Goal: Navigation & Orientation: Find specific page/section

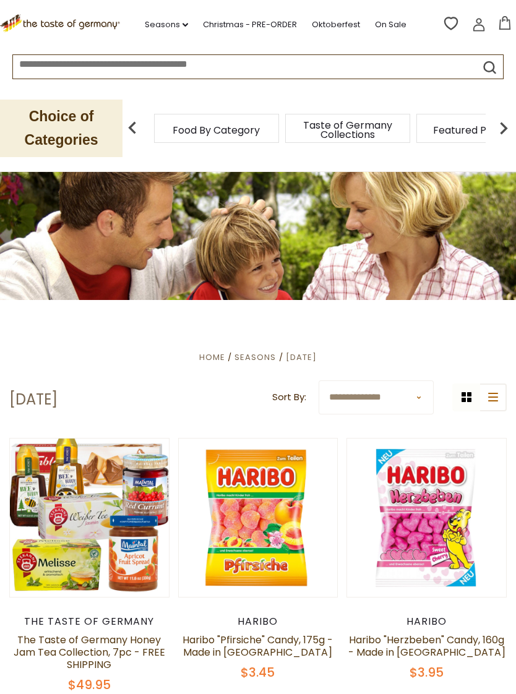
click at [433, 128] on span "Featured Products" at bounding box center [478, 130] width 91 height 9
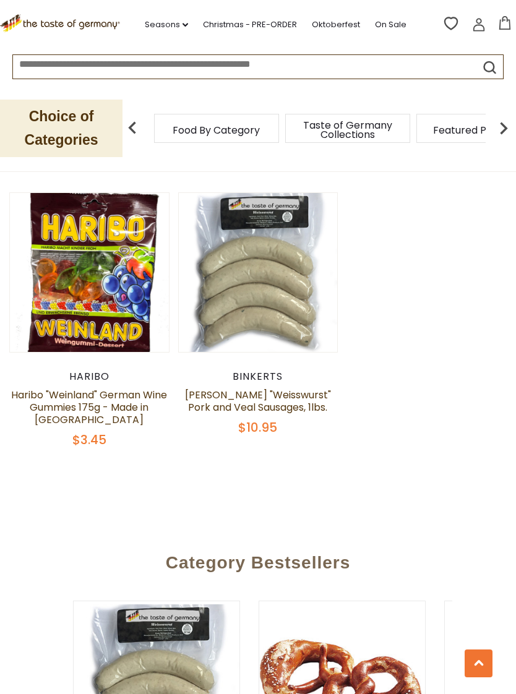
scroll to position [1296, 0]
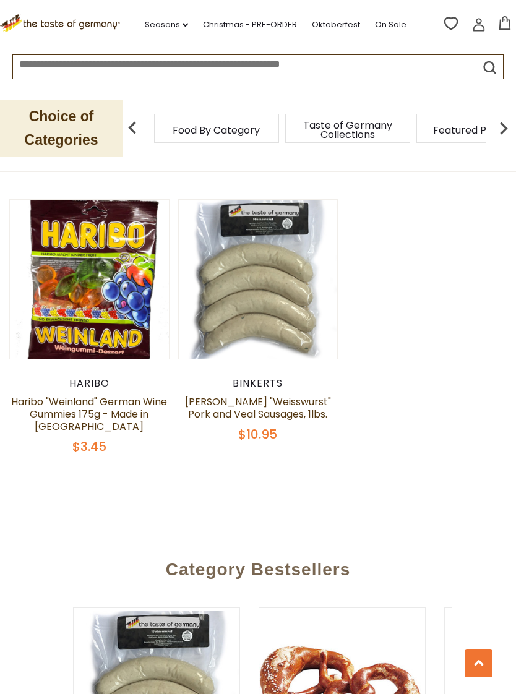
click at [502, 130] on img at bounding box center [503, 128] width 25 height 25
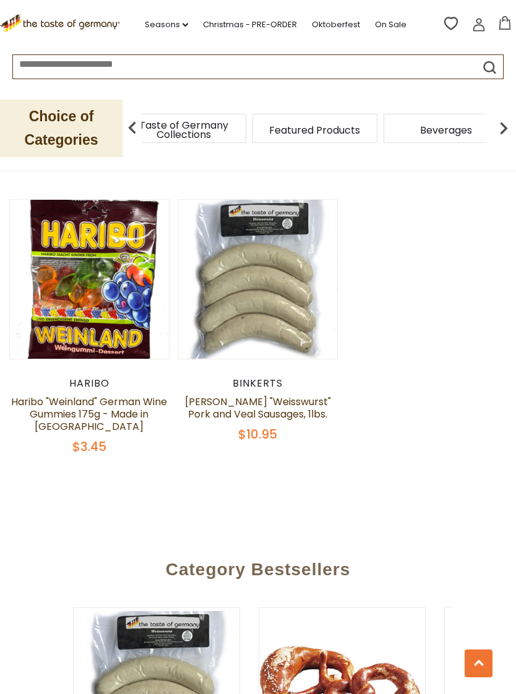
click at [420, 128] on span "Beverages" at bounding box center [446, 130] width 52 height 9
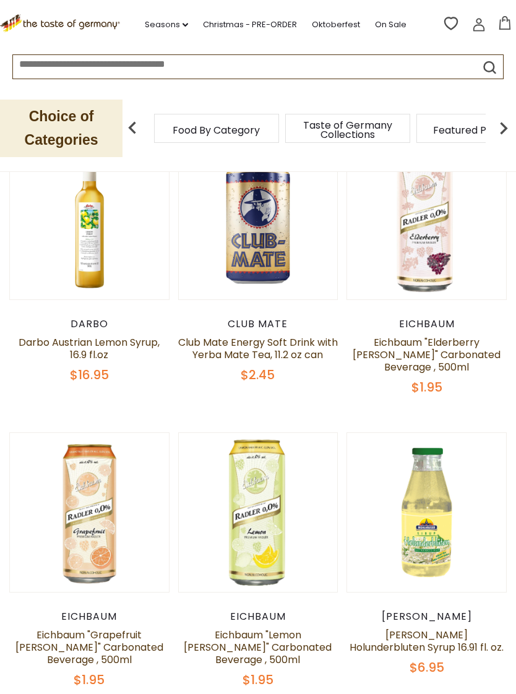
scroll to position [577, 0]
click at [493, 127] on img at bounding box center [503, 128] width 25 height 25
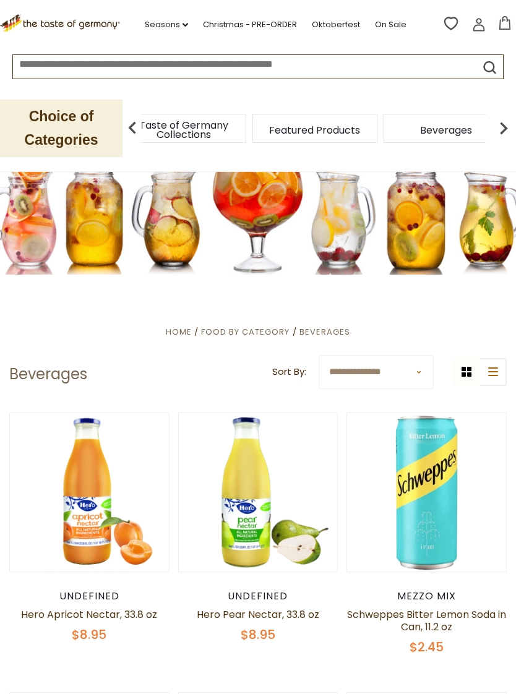
scroll to position [0, 0]
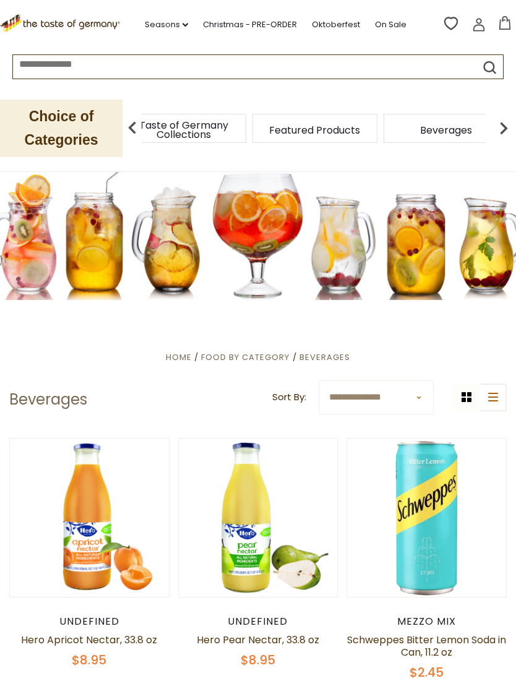
click at [497, 126] on img at bounding box center [503, 128] width 25 height 25
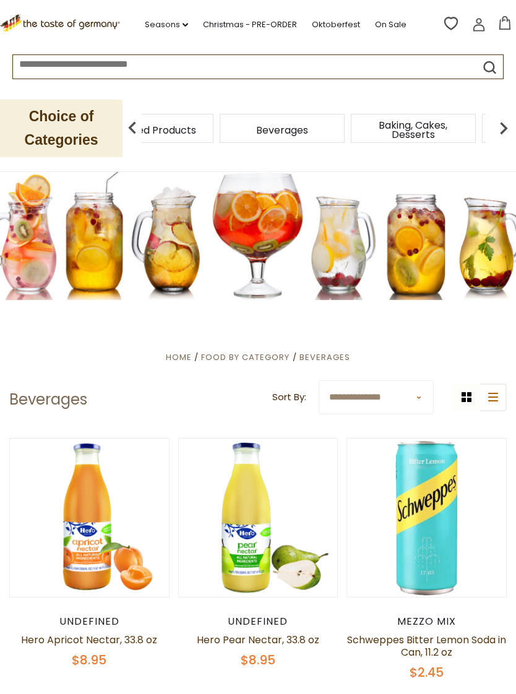
click at [196, 125] on div "Candy" at bounding box center [158, 128] width 125 height 29
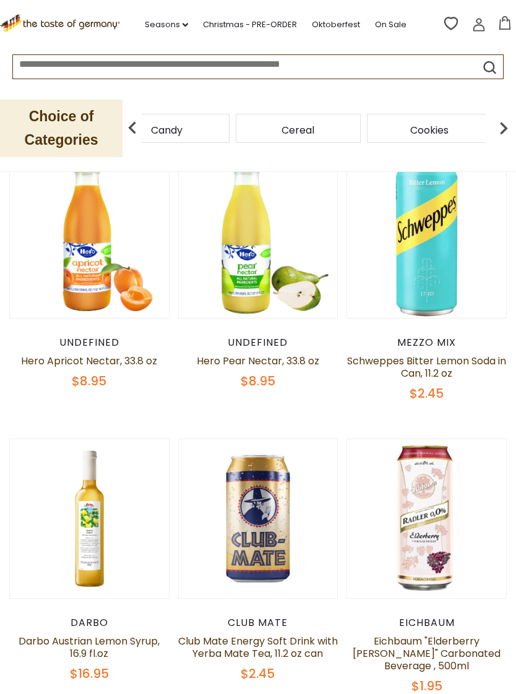
scroll to position [251, 0]
